Goal: Use online tool/utility: Utilize a website feature to perform a specific function

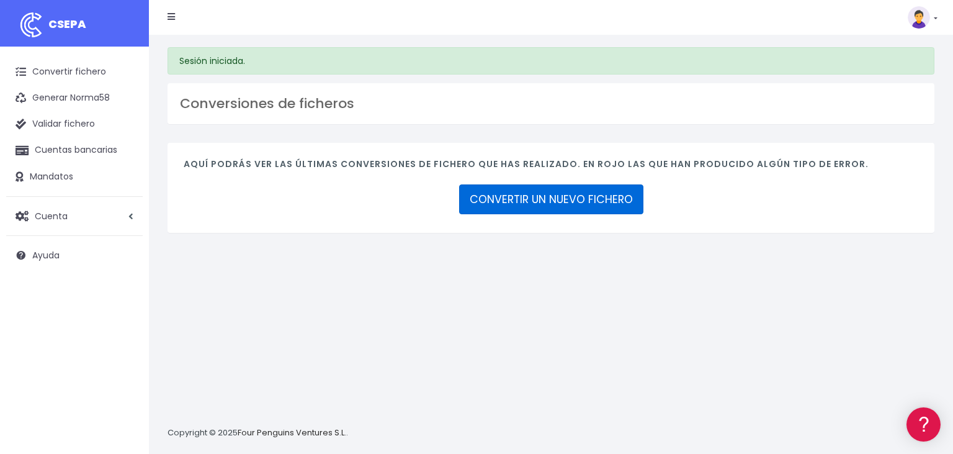
click at [561, 200] on link "CONVERTIR UN NUEVO FICHERO" at bounding box center [551, 199] width 184 height 30
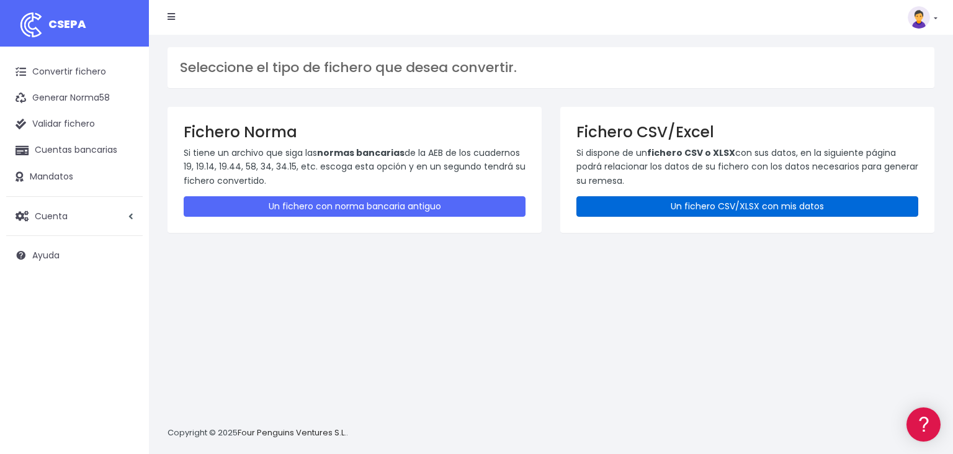
click at [764, 205] on link "Un fichero CSV/XLSX con mis datos" at bounding box center [748, 206] width 342 height 20
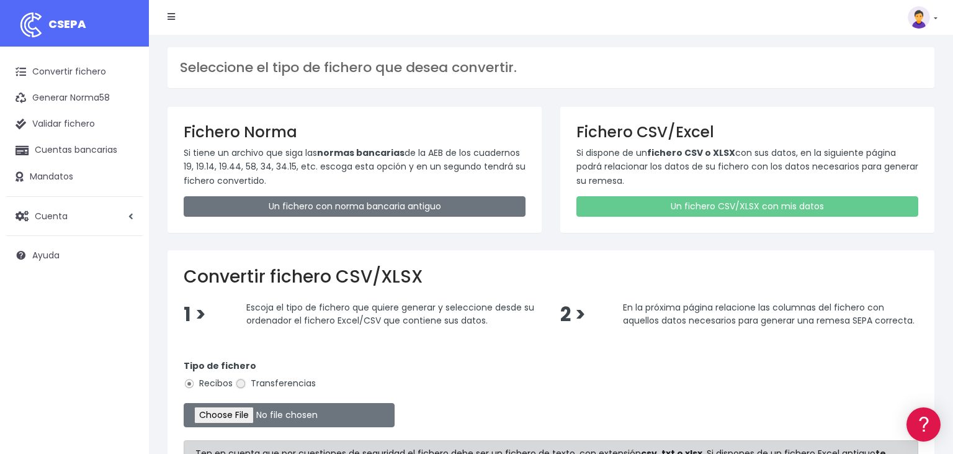
click at [240, 382] on input "Transferencias" at bounding box center [240, 383] width 11 height 11
radio input "true"
click at [222, 413] on input "file" at bounding box center [289, 415] width 211 height 24
type input "C:\fakepath\05092025.csv"
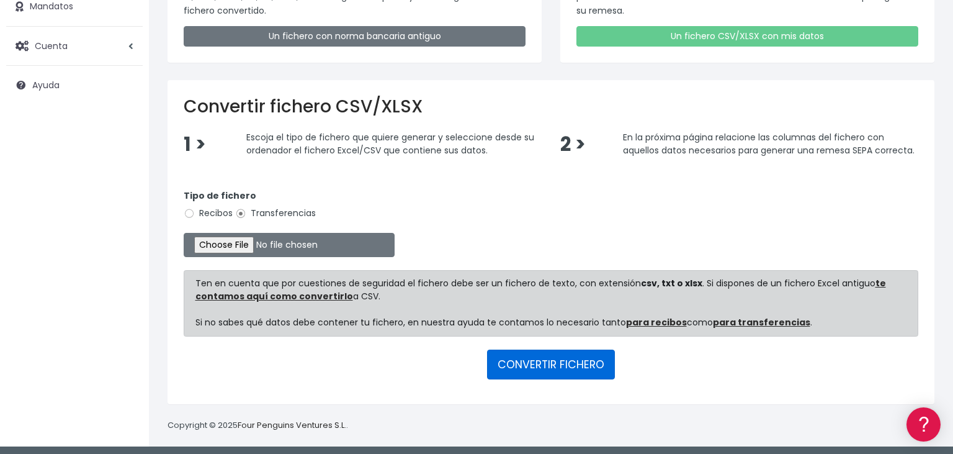
click at [541, 356] on button "CONVERTIR FICHERO" at bounding box center [551, 364] width 128 height 30
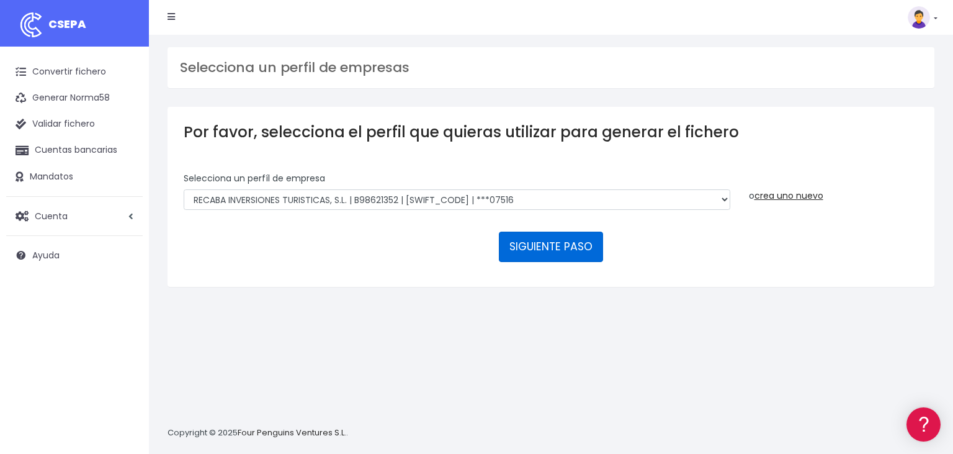
click at [542, 232] on button "SIGUIENTE PASO" at bounding box center [551, 247] width 104 height 30
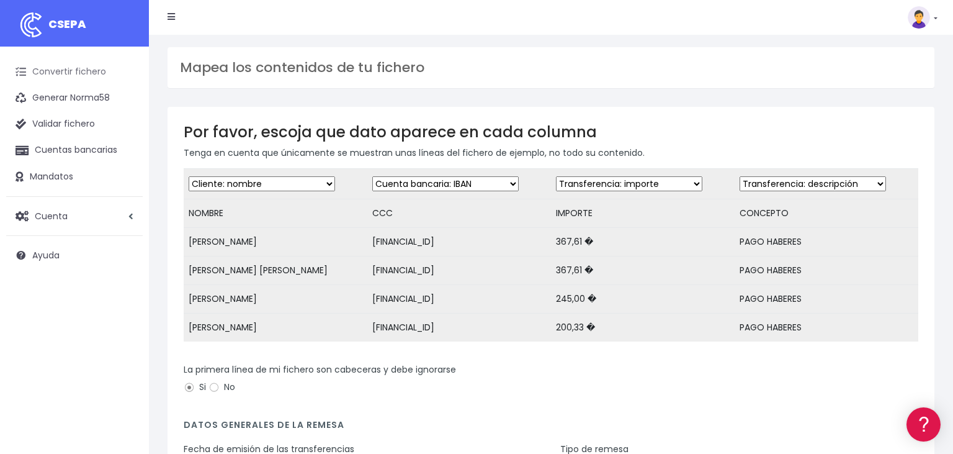
click at [41, 71] on link "Convertir fichero" at bounding box center [74, 72] width 137 height 26
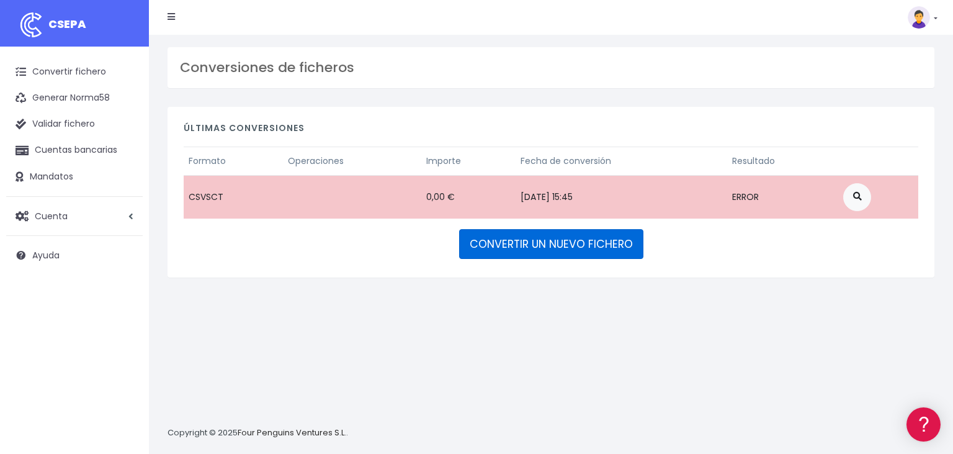
click at [542, 240] on link "CONVERTIR UN NUEVO FICHERO" at bounding box center [551, 244] width 184 height 30
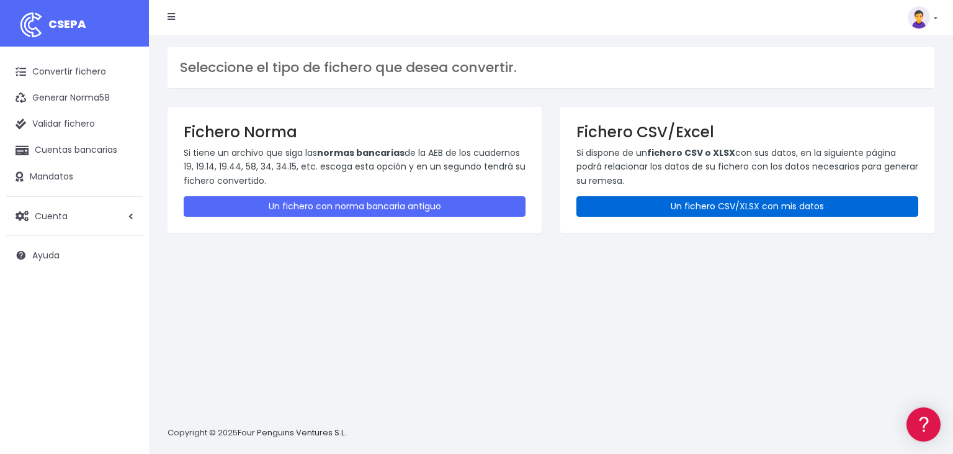
click at [667, 211] on link "Un fichero CSV/XLSX con mis datos" at bounding box center [748, 206] width 342 height 20
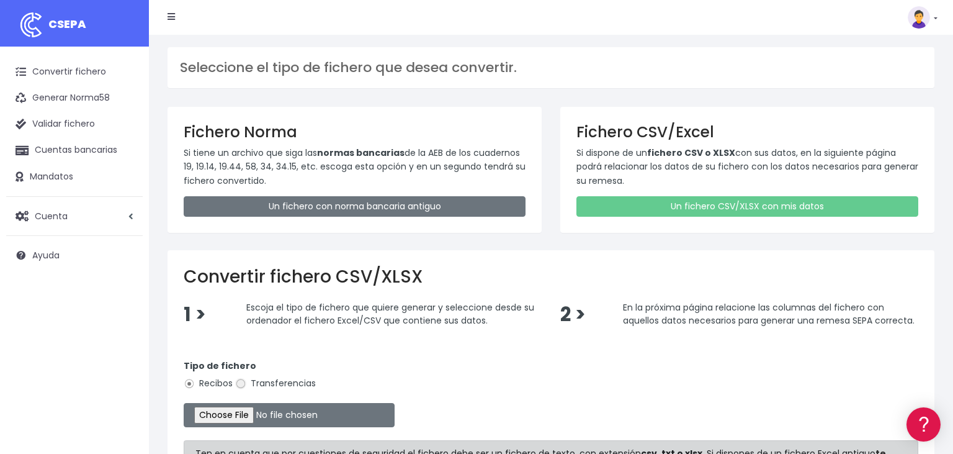
click at [237, 381] on input "Transferencias" at bounding box center [240, 383] width 11 height 11
radio input "true"
click at [225, 410] on input "file" at bounding box center [289, 415] width 211 height 24
type input "C:\fakepath\05092025-2.csv"
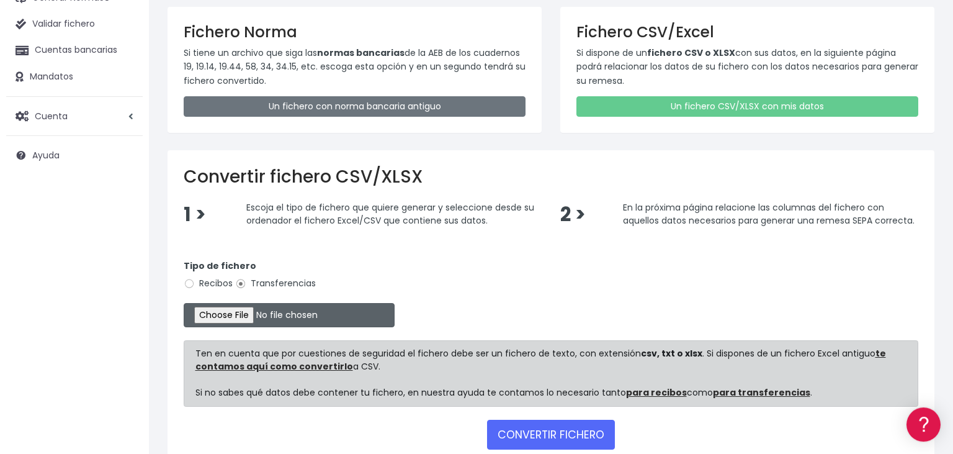
scroll to position [170, 0]
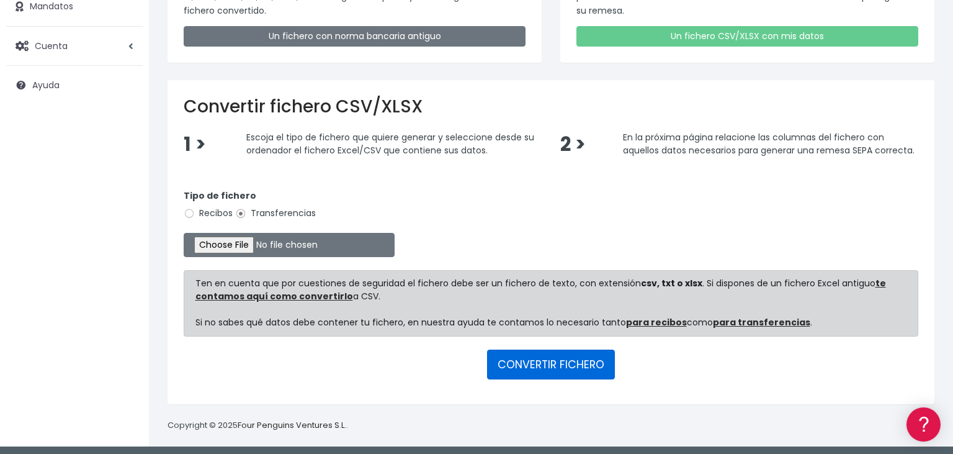
click at [580, 351] on button "CONVERTIR FICHERO" at bounding box center [551, 364] width 128 height 30
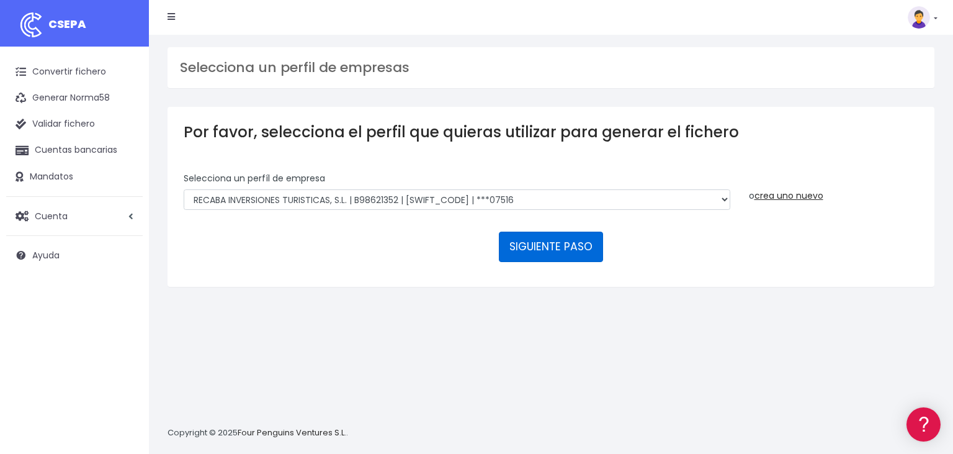
click at [556, 232] on button "SIGUIENTE PASO" at bounding box center [551, 247] width 104 height 30
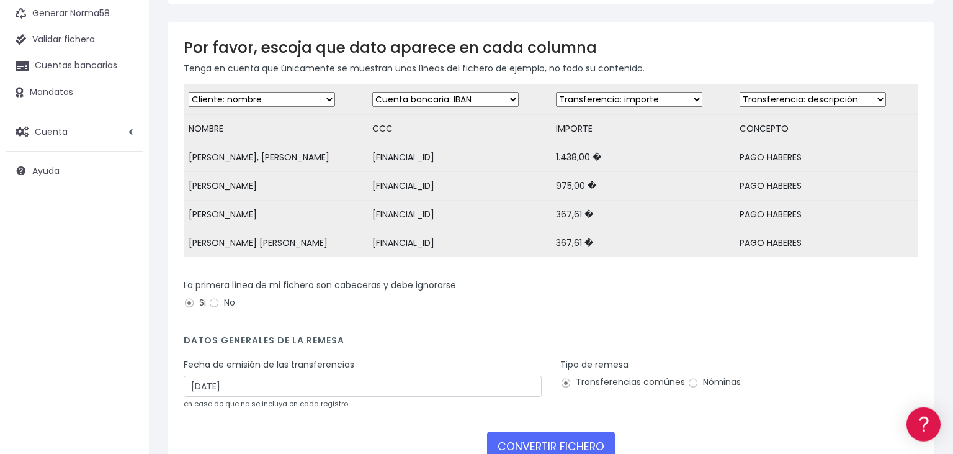
scroll to position [131, 0]
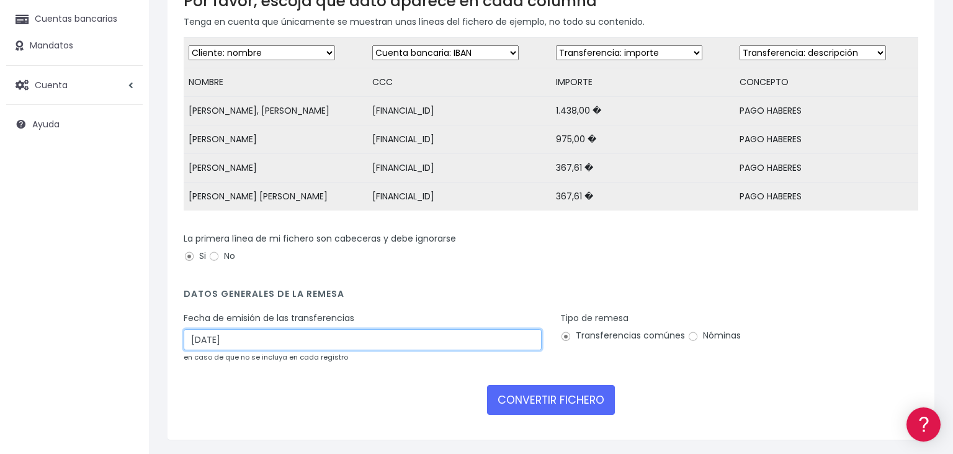
click at [236, 339] on input "[DATE]" at bounding box center [363, 339] width 358 height 21
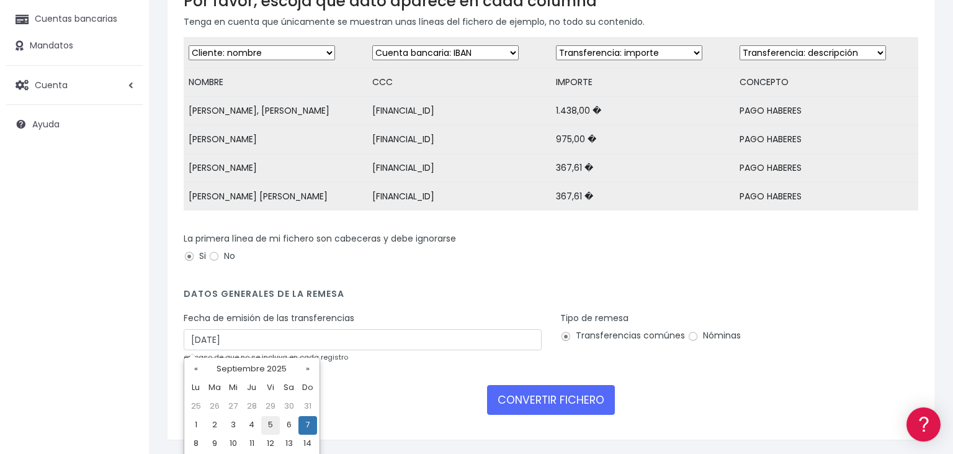
click at [267, 424] on td "5" at bounding box center [270, 425] width 19 height 19
type input "[DATE]"
click at [693, 336] on input "Nóminas" at bounding box center [693, 336] width 11 height 11
radio input "true"
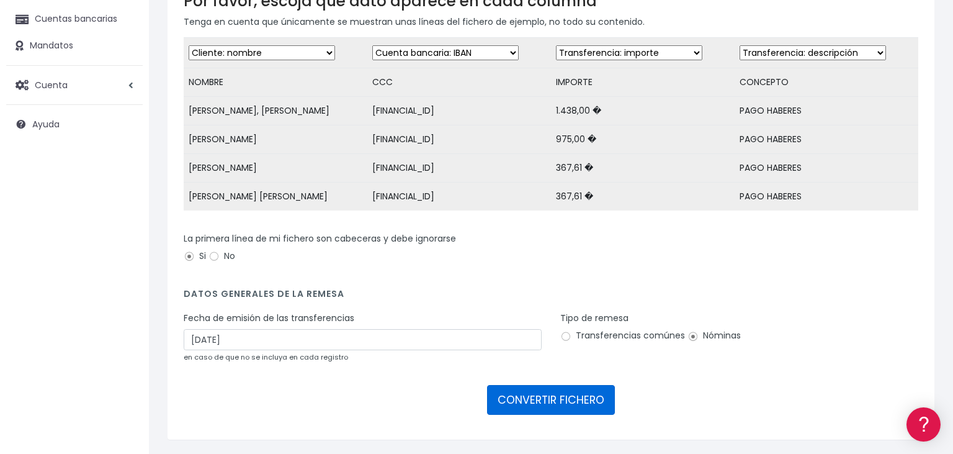
click at [578, 398] on button "CONVERTIR FICHERO" at bounding box center [551, 400] width 128 height 30
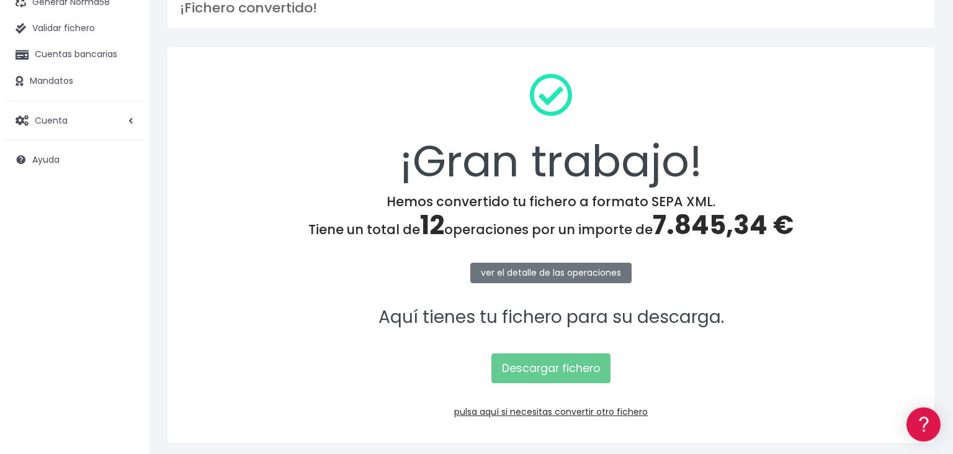
scroll to position [125, 0]
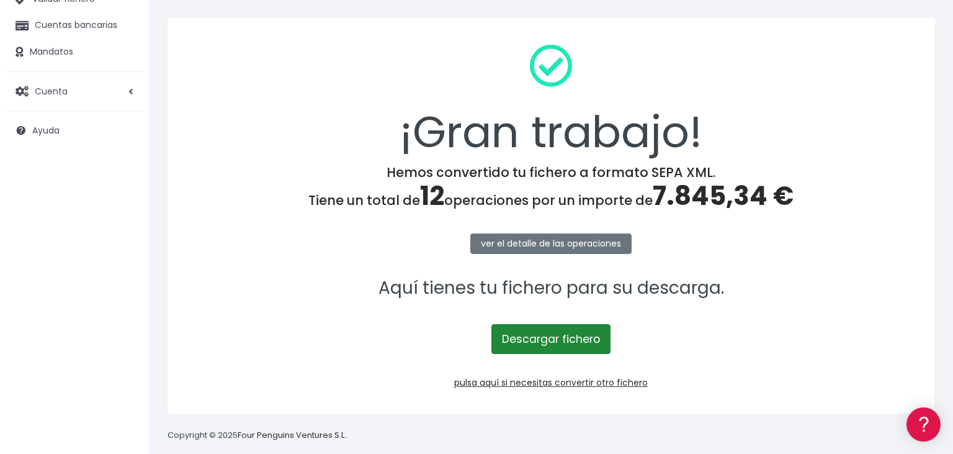
click at [558, 339] on link "Descargar fichero" at bounding box center [551, 339] width 119 height 30
click at [562, 343] on link "Descargar fichero" at bounding box center [551, 339] width 119 height 30
